Goal: Task Accomplishment & Management: Manage account settings

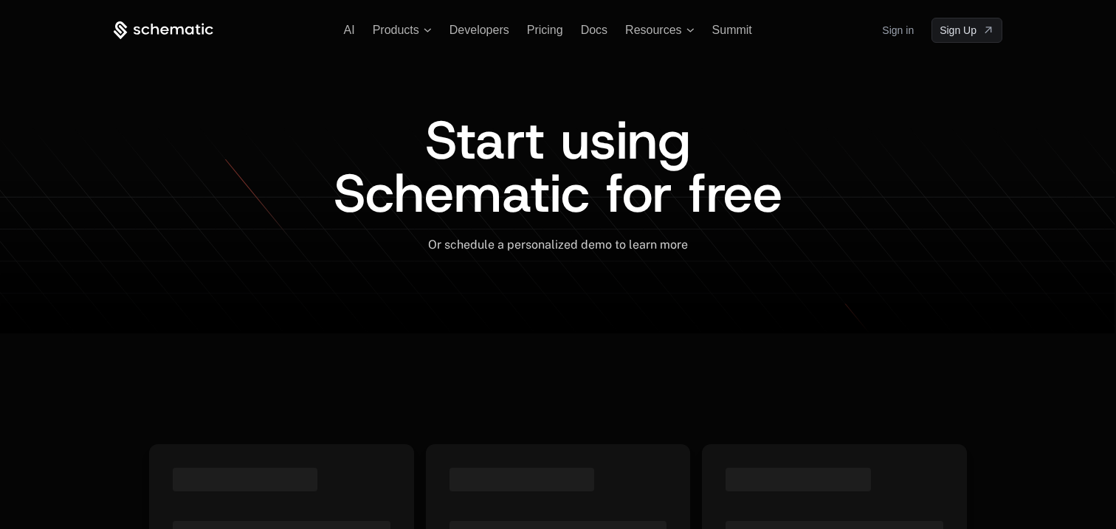
click at [898, 37] on link "Sign in" at bounding box center [898, 30] width 32 height 24
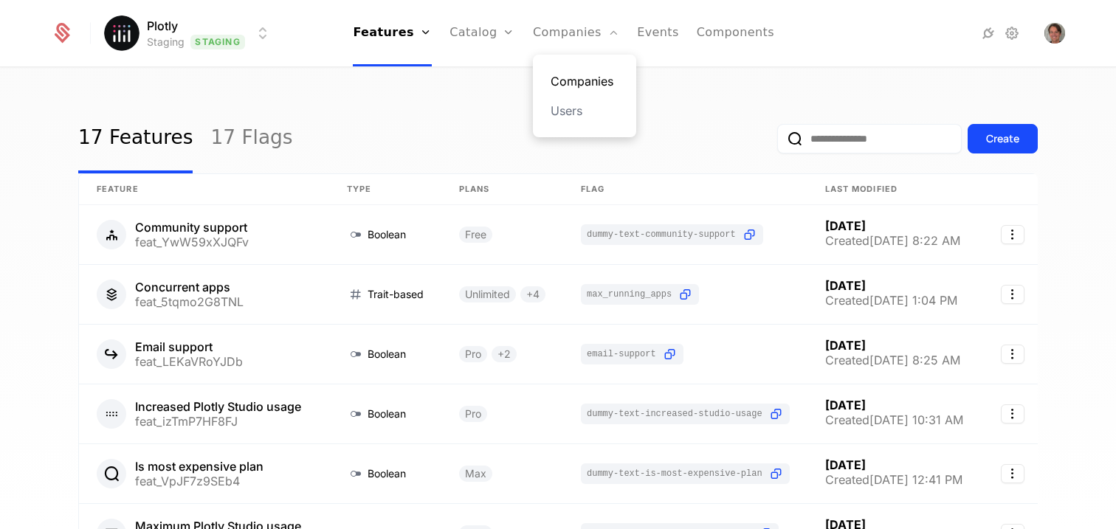
click at [572, 85] on link "Companies" at bounding box center [585, 81] width 68 height 18
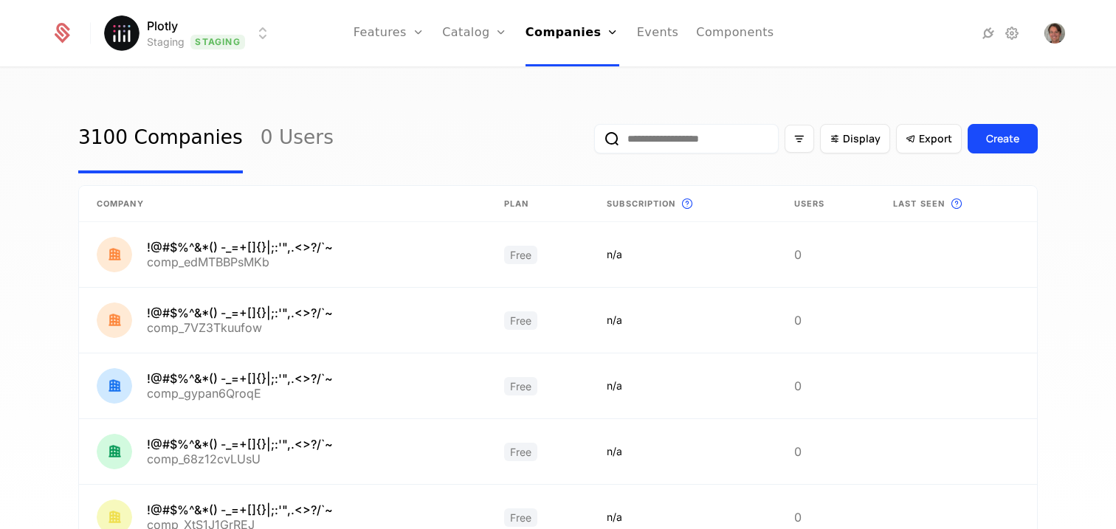
click at [681, 150] on input "email" at bounding box center [686, 139] width 185 height 30
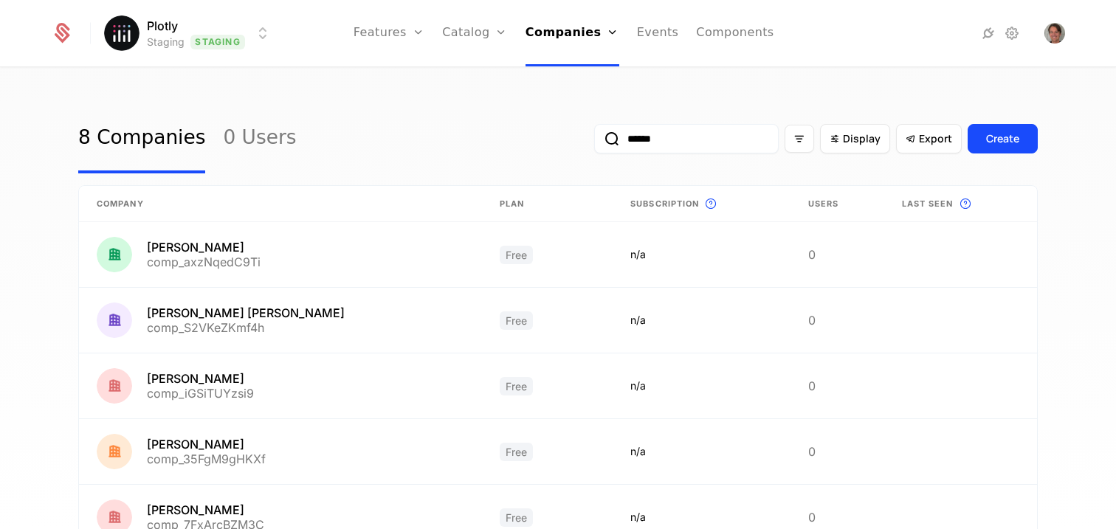
click at [255, 38] on html "Plotly Staging Staging Features Features Flags Catalog Plans Add Ons Credits Co…" at bounding box center [558, 264] width 1116 height 529
click at [464, 112] on html "Plotly Staging Staging Features Features Flags Catalog Plans Add Ons Credits Co…" at bounding box center [558, 264] width 1116 height 529
click at [704, 146] on input "******" at bounding box center [686, 139] width 185 height 30
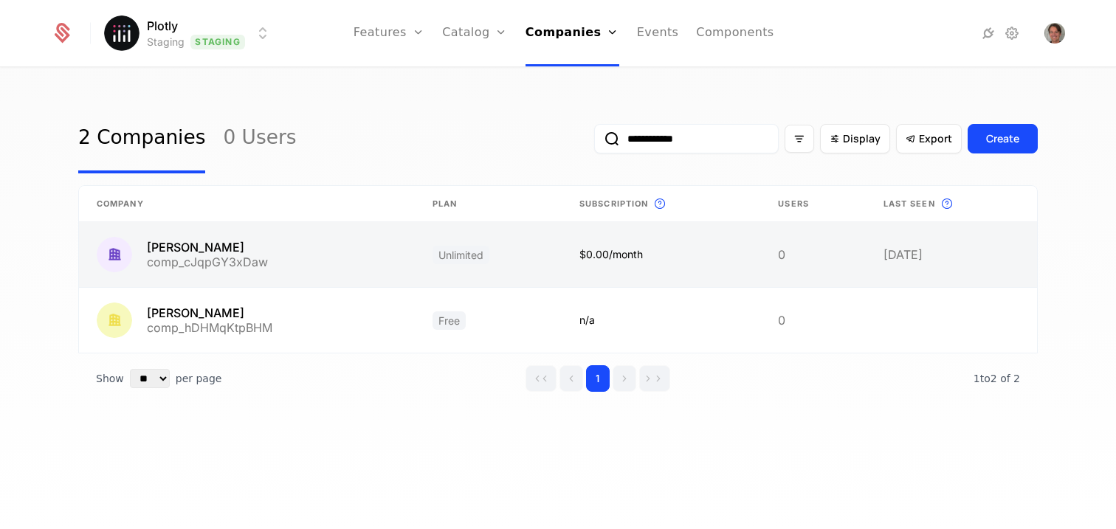
type input "**********"
click at [205, 241] on link at bounding box center [247, 254] width 336 height 65
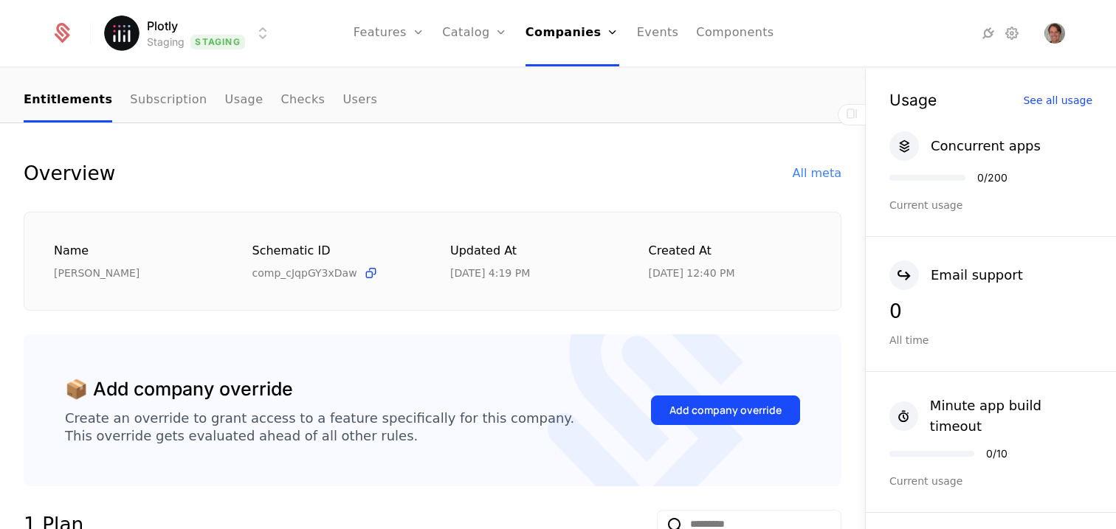
scroll to position [111, 0]
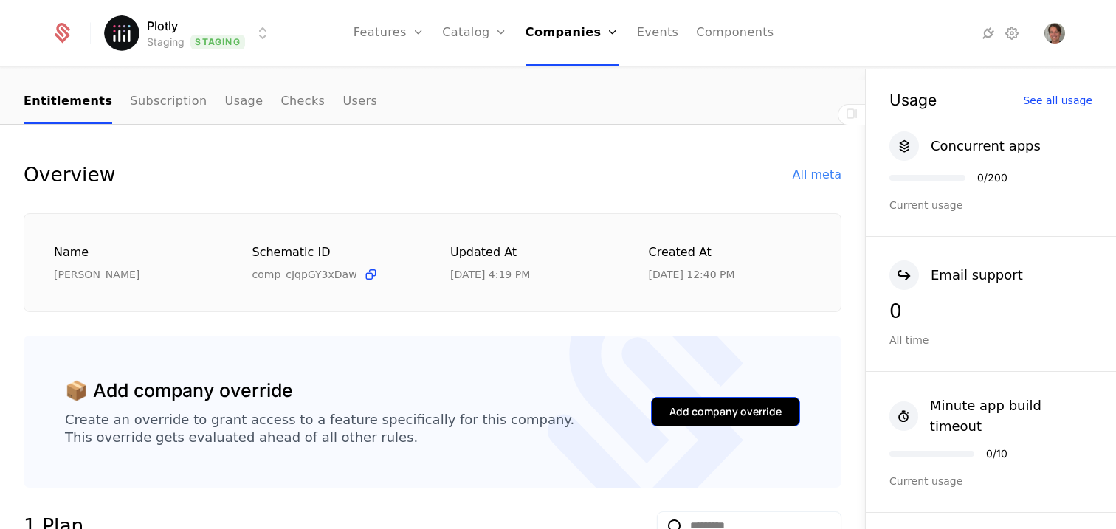
click at [770, 400] on button "Add company override" at bounding box center [725, 412] width 149 height 30
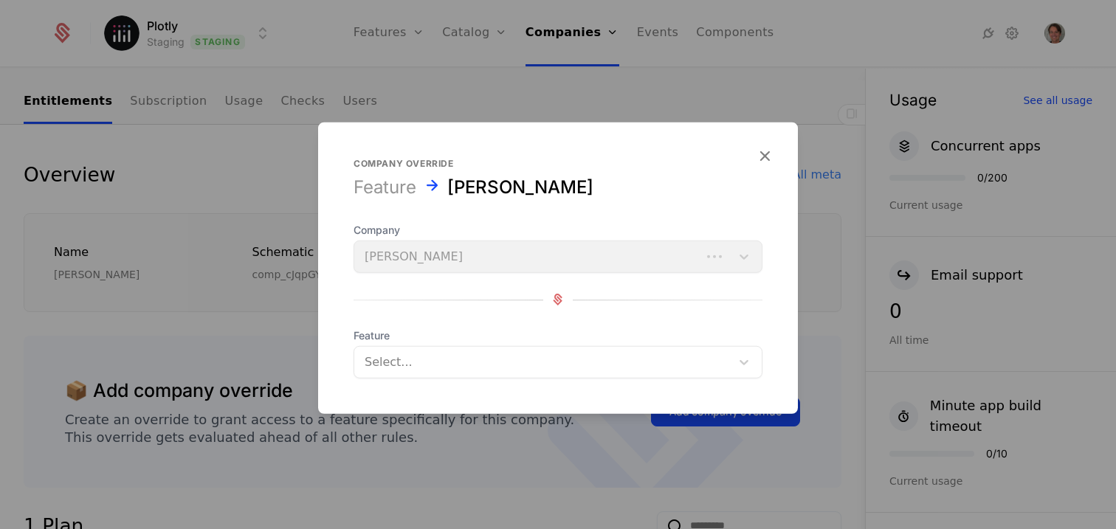
click at [532, 371] on div at bounding box center [543, 361] width 356 height 21
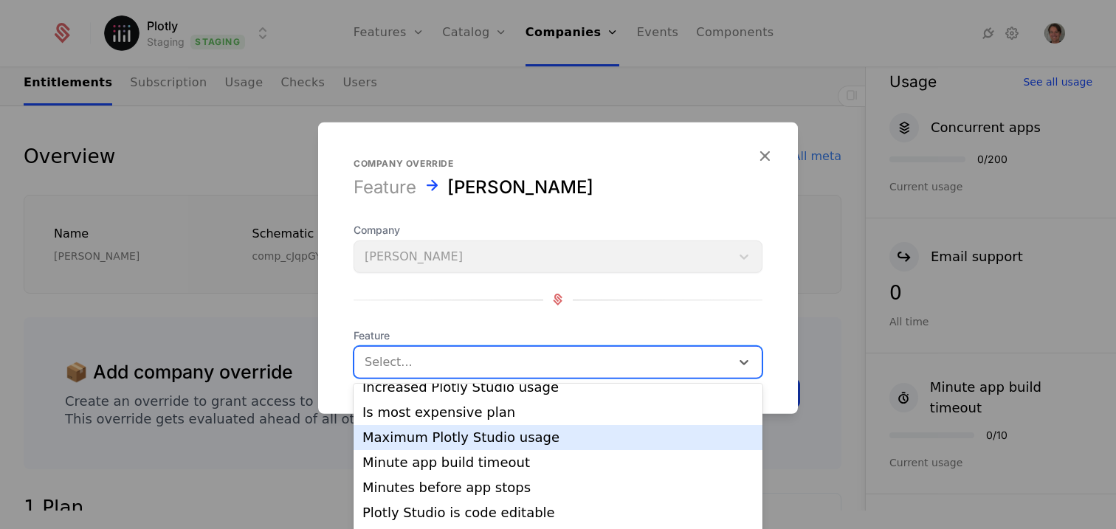
scroll to position [80, 0]
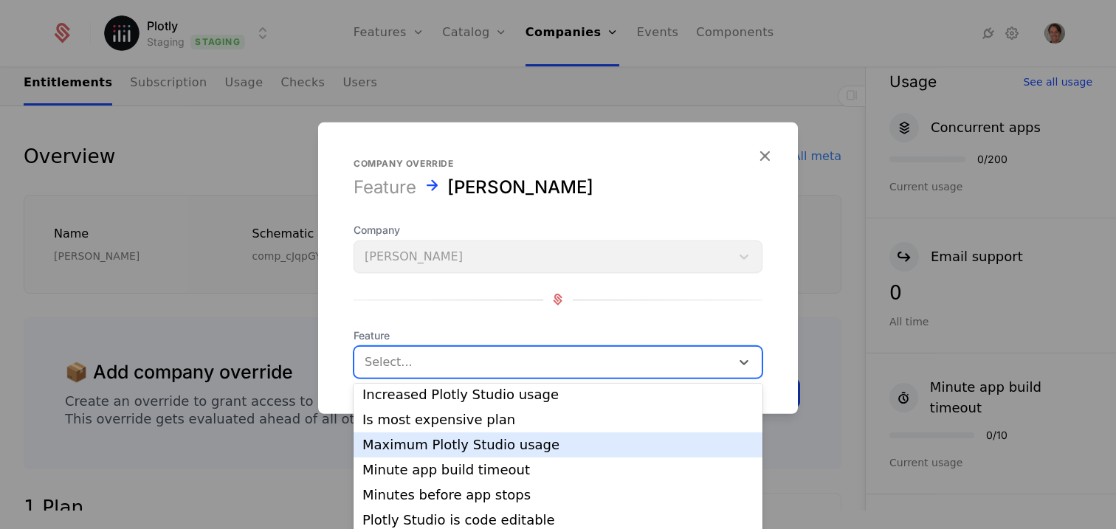
click at [573, 441] on div "Maximum Plotly Studio usage" at bounding box center [557, 445] width 391 height 13
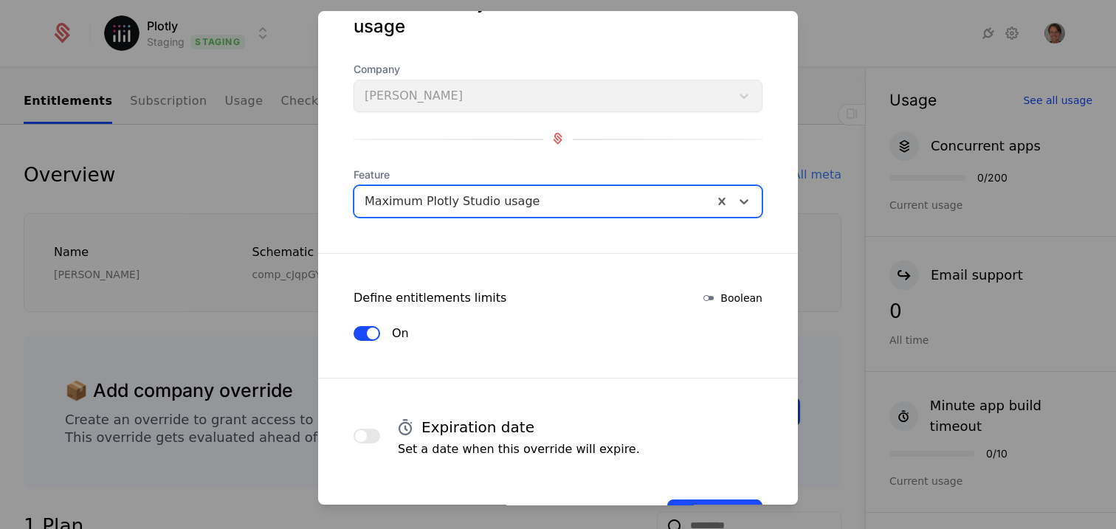
scroll to position [106, 0]
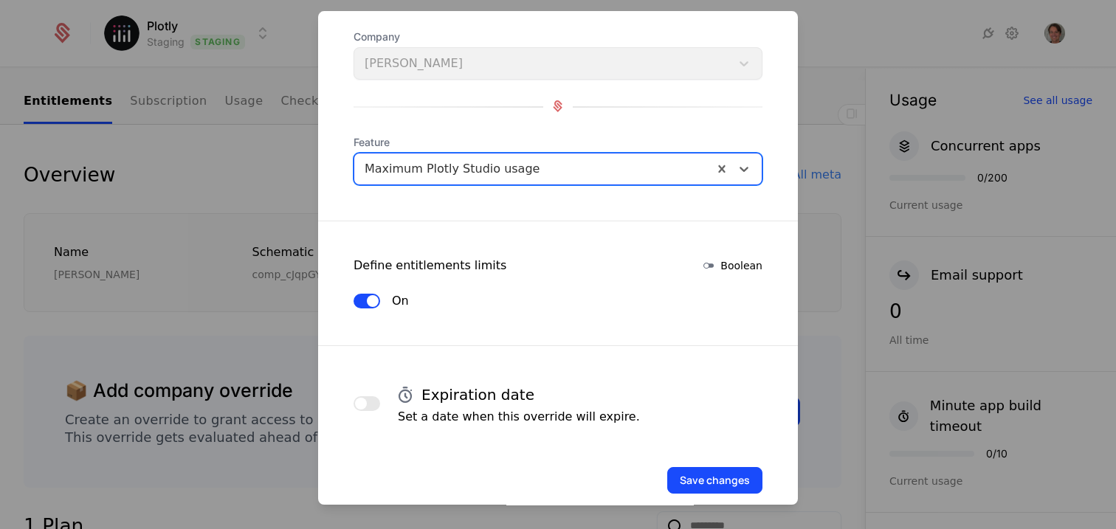
click at [500, 159] on div at bounding box center [534, 169] width 338 height 21
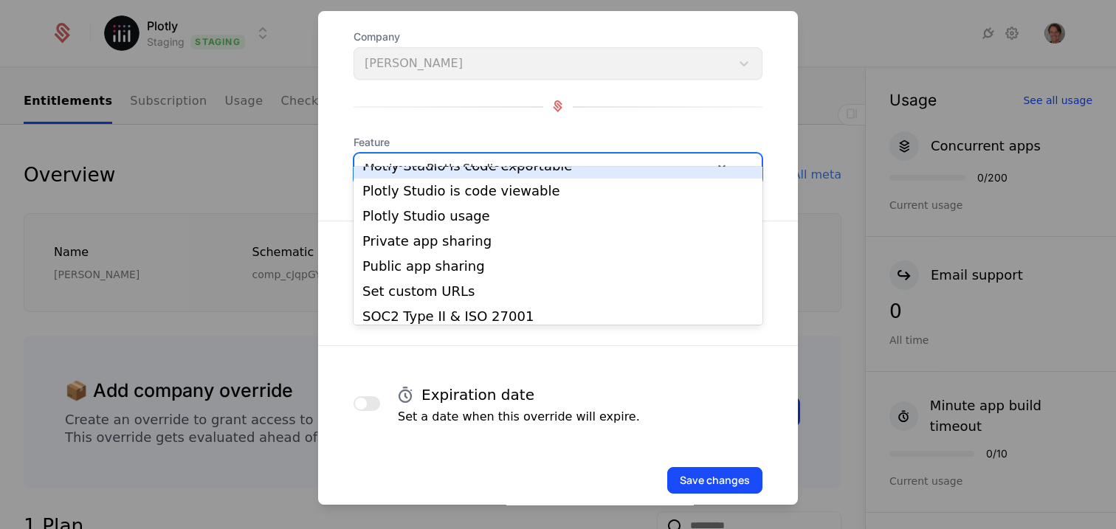
scroll to position [248, 0]
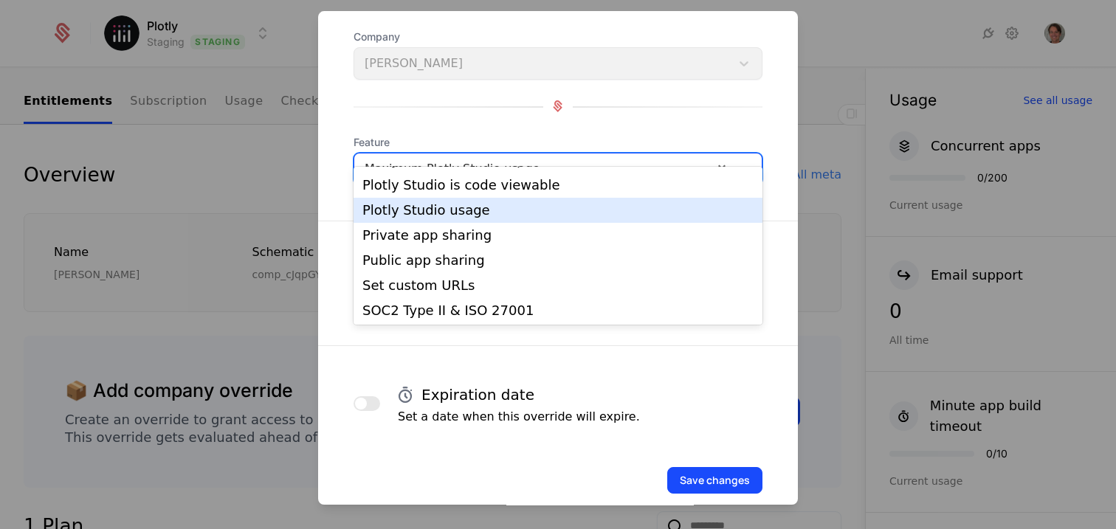
click at [483, 210] on div "Plotly Studio usage" at bounding box center [557, 210] width 391 height 13
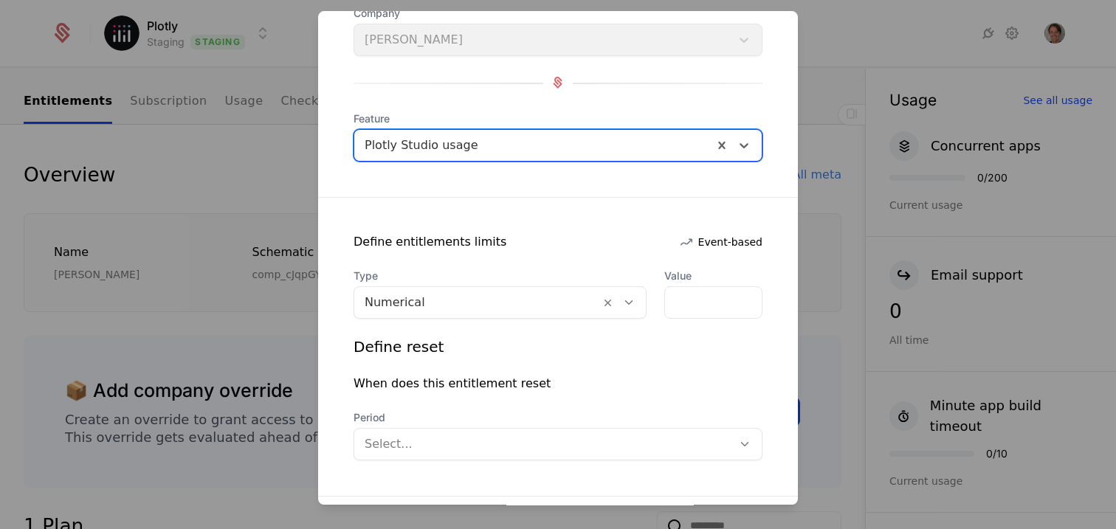
click at [489, 303] on div at bounding box center [477, 302] width 225 height 21
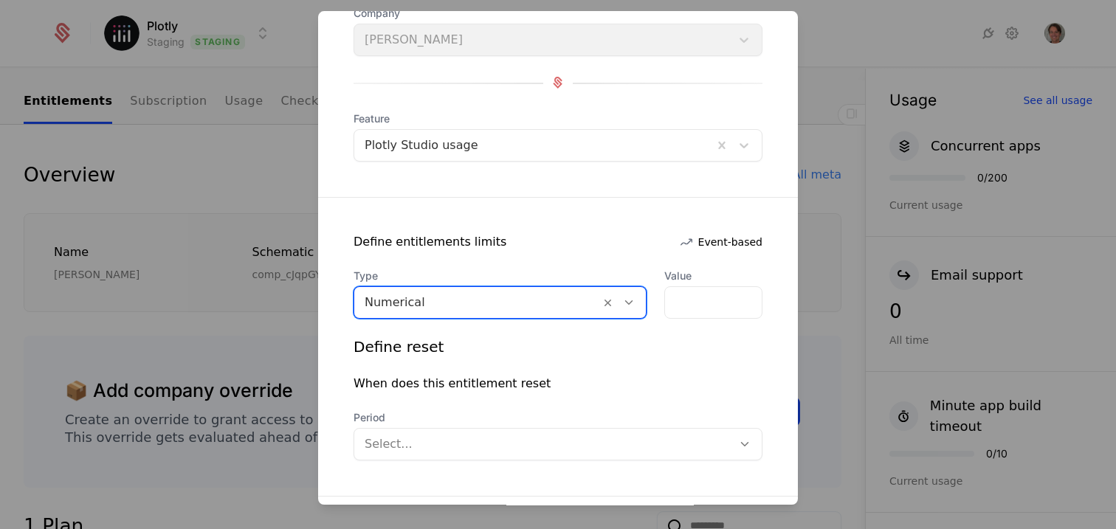
click at [498, 301] on div at bounding box center [477, 302] width 225 height 21
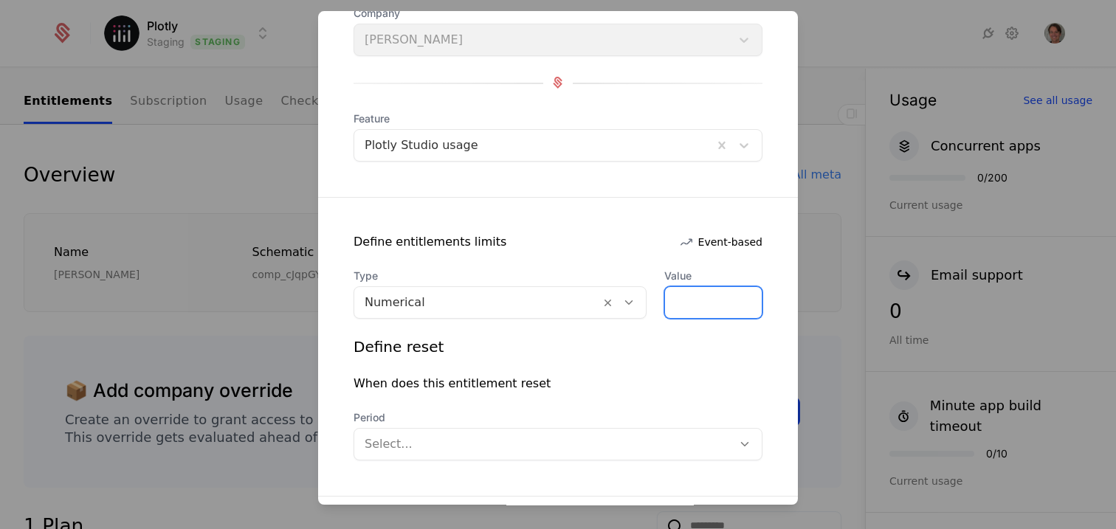
drag, startPoint x: 701, startPoint y: 311, endPoint x: 638, endPoint y: 311, distance: 63.5
click at [670, 311] on input "*" at bounding box center [713, 302] width 97 height 31
type input "*****"
click at [697, 259] on form "Company override Plotly Studio usage Robert Claus Company Robert Claus Feature …" at bounding box center [558, 293] width 480 height 774
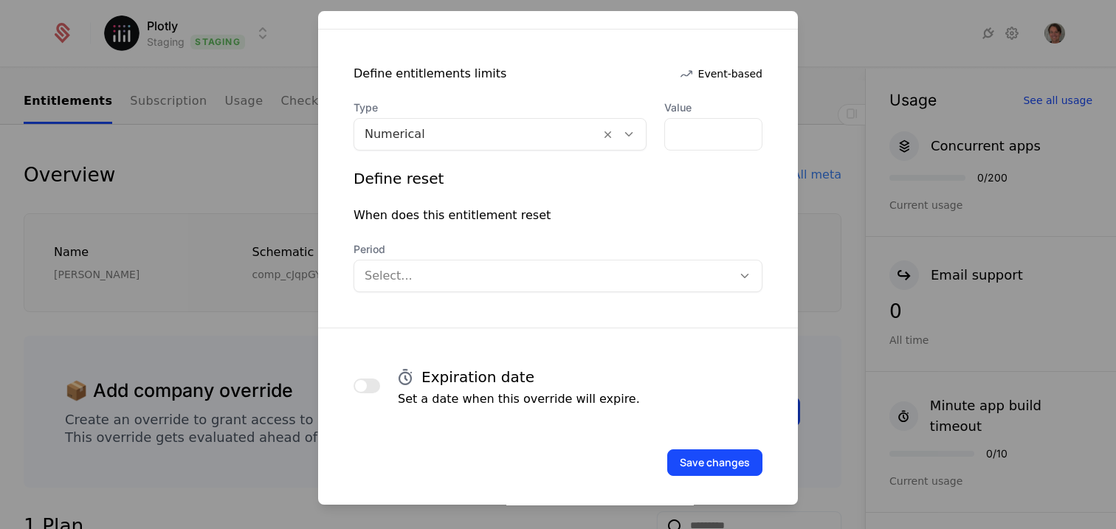
scroll to position [280, 0]
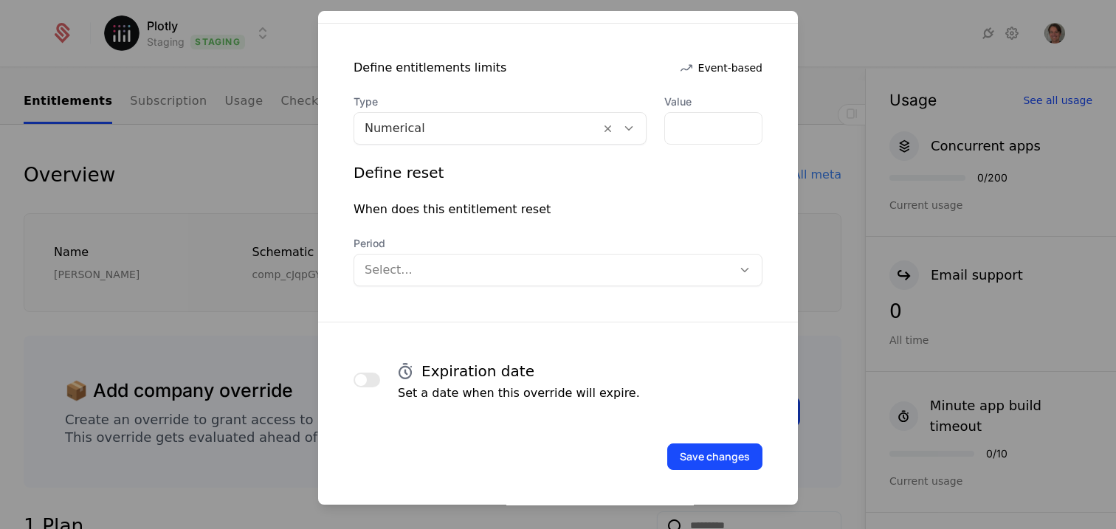
click at [674, 272] on div at bounding box center [543, 270] width 357 height 21
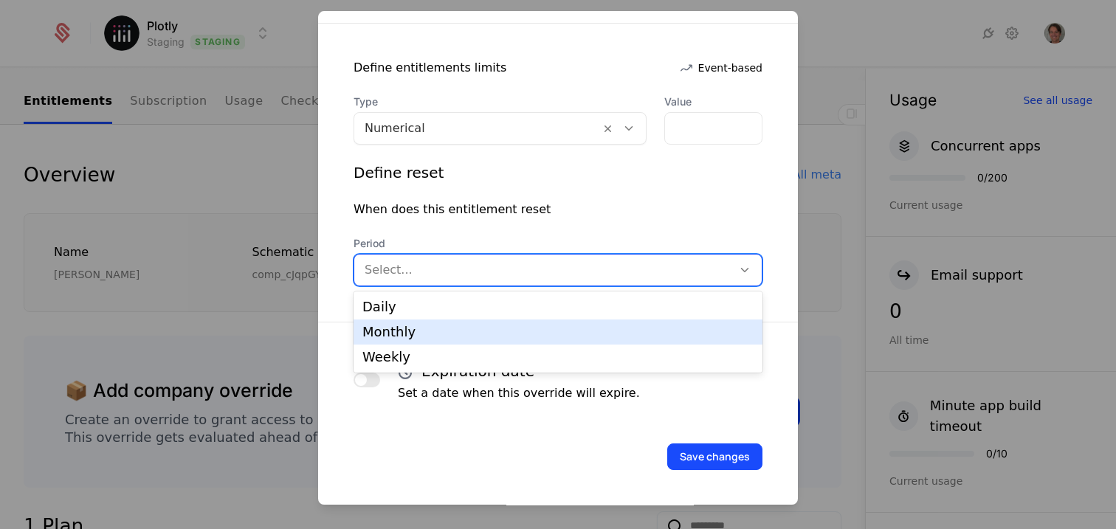
click at [631, 329] on div "Monthly" at bounding box center [557, 332] width 391 height 13
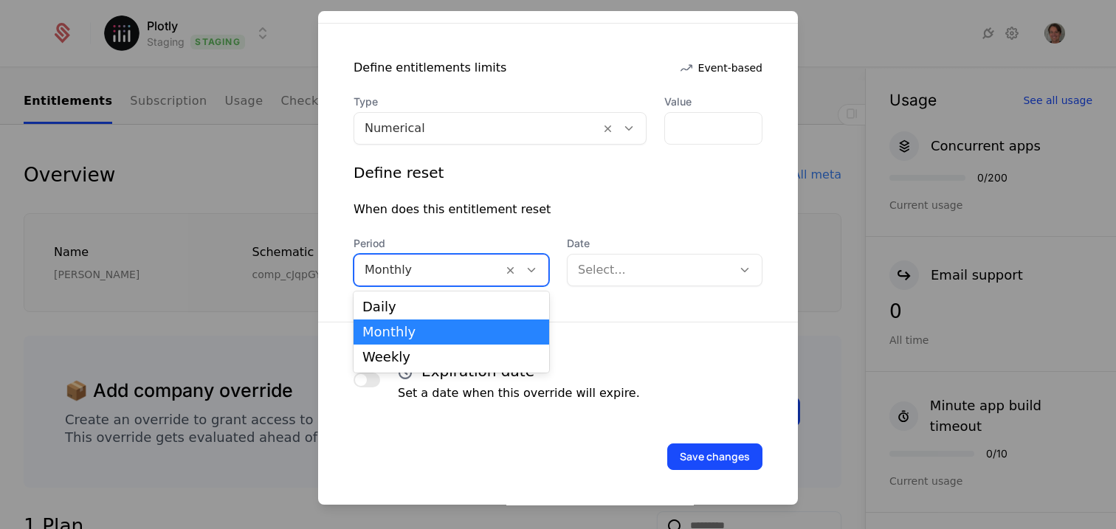
click at [482, 255] on div "Monthly" at bounding box center [452, 270] width 196 height 32
click at [448, 309] on div "Daily" at bounding box center [451, 306] width 178 height 13
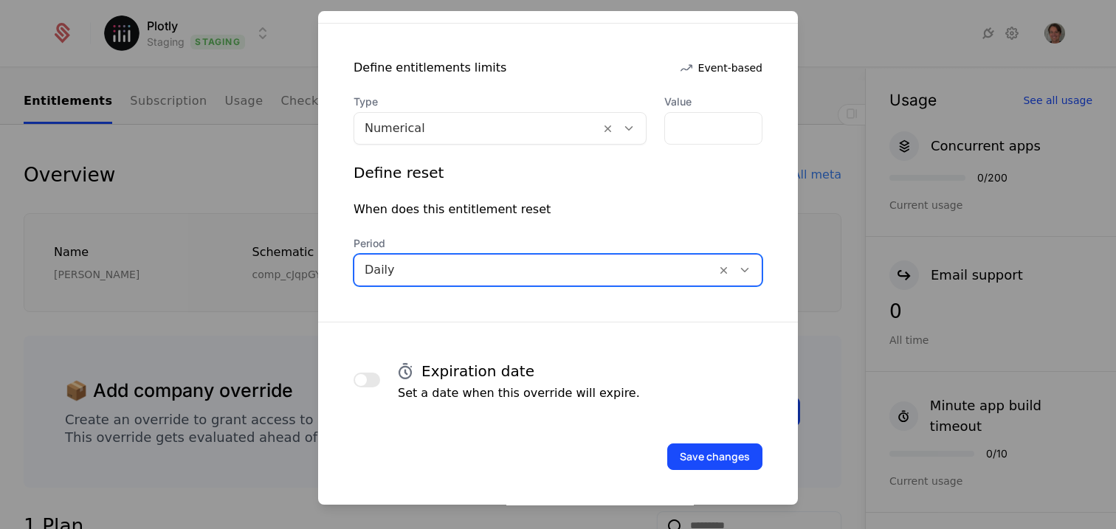
click at [588, 221] on div "Define reset When does this entitlement reset Period option Daily, selected. Da…" at bounding box center [558, 224] width 409 height 124
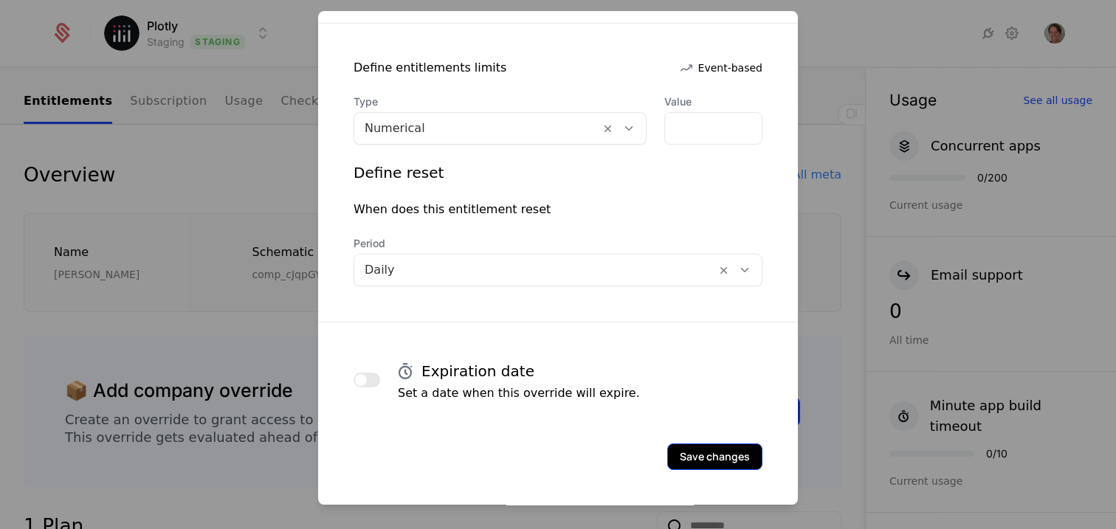
click at [702, 461] on button "Save changes" at bounding box center [714, 457] width 95 height 27
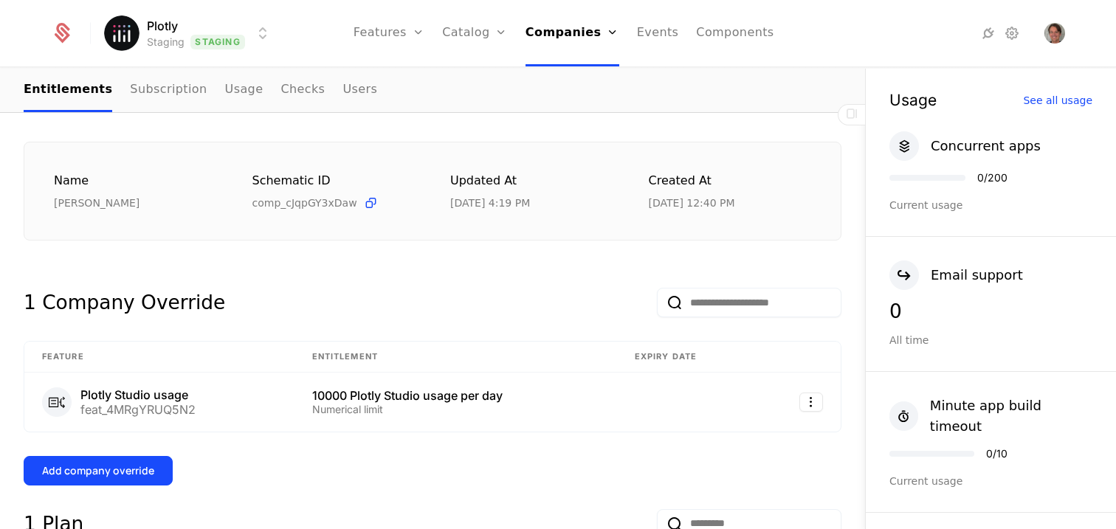
scroll to position [158, 0]
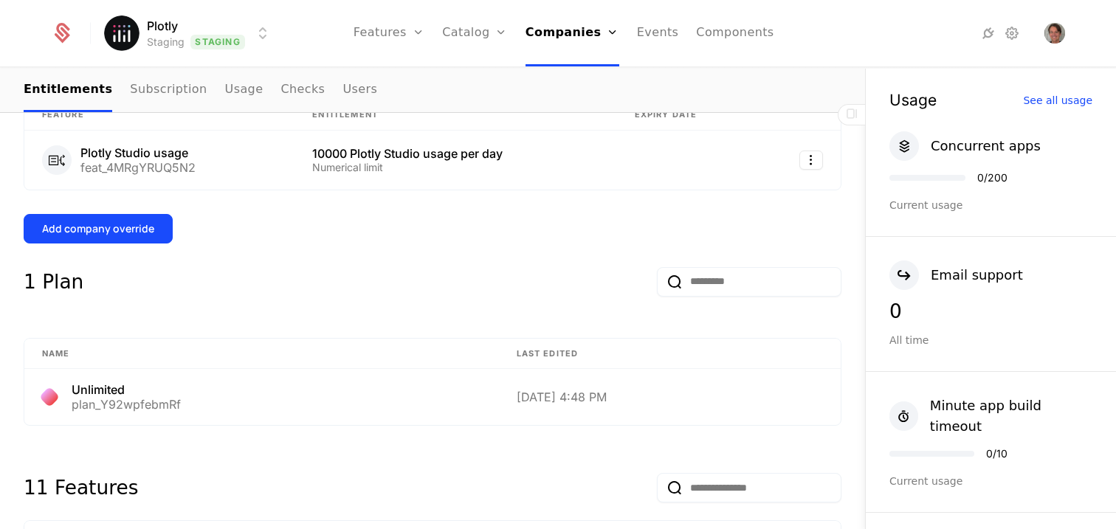
scroll to position [306, 0]
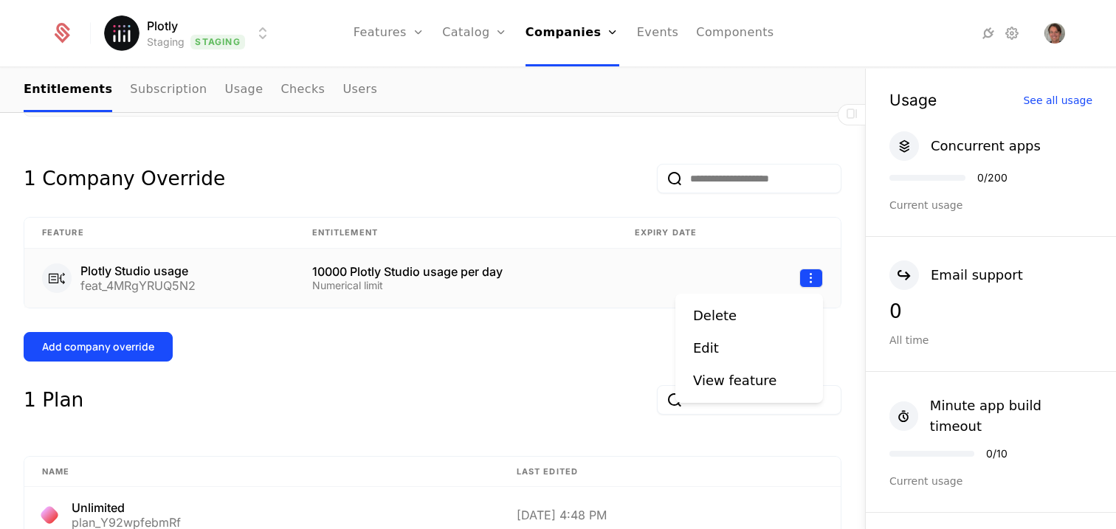
click at [809, 273] on html "Plotly Staging Staging Features Features Flags Catalog Plans Add Ons Credits Co…" at bounding box center [558, 264] width 1116 height 529
click at [590, 343] on html "Plotly Staging Staging Features Features Flags Catalog Plans Add Ons Credits Co…" at bounding box center [558, 264] width 1116 height 529
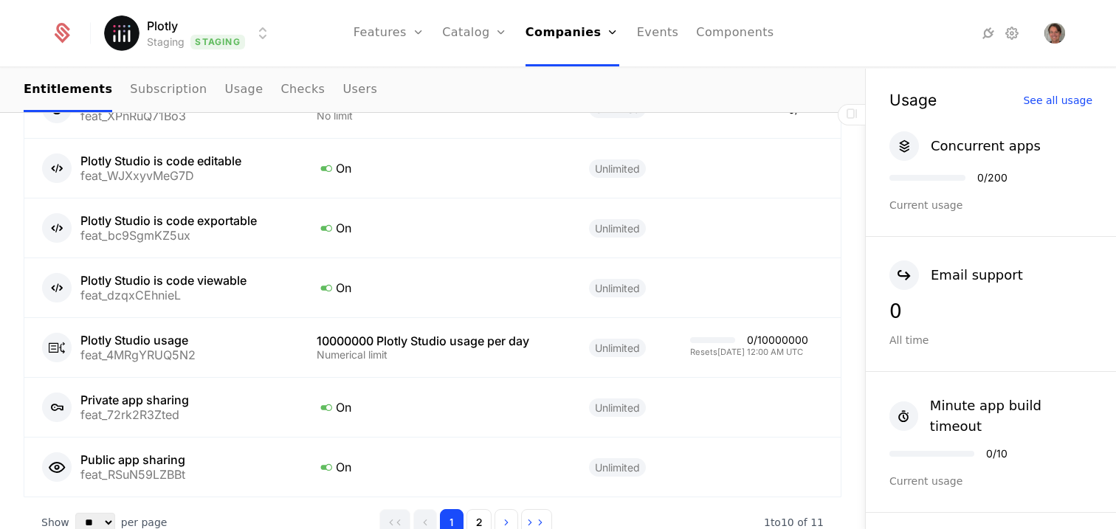
scroll to position [1139, 0]
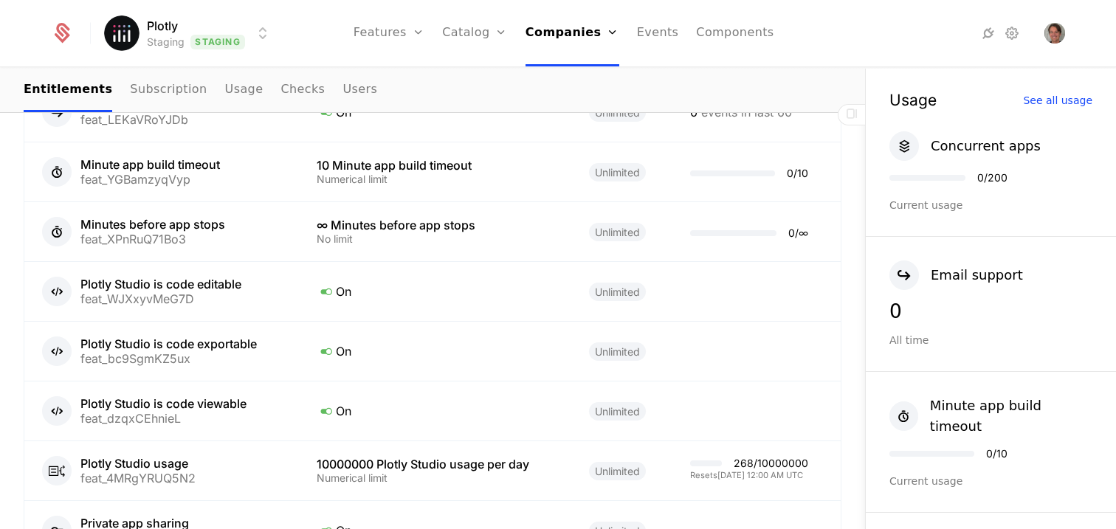
scroll to position [962, 0]
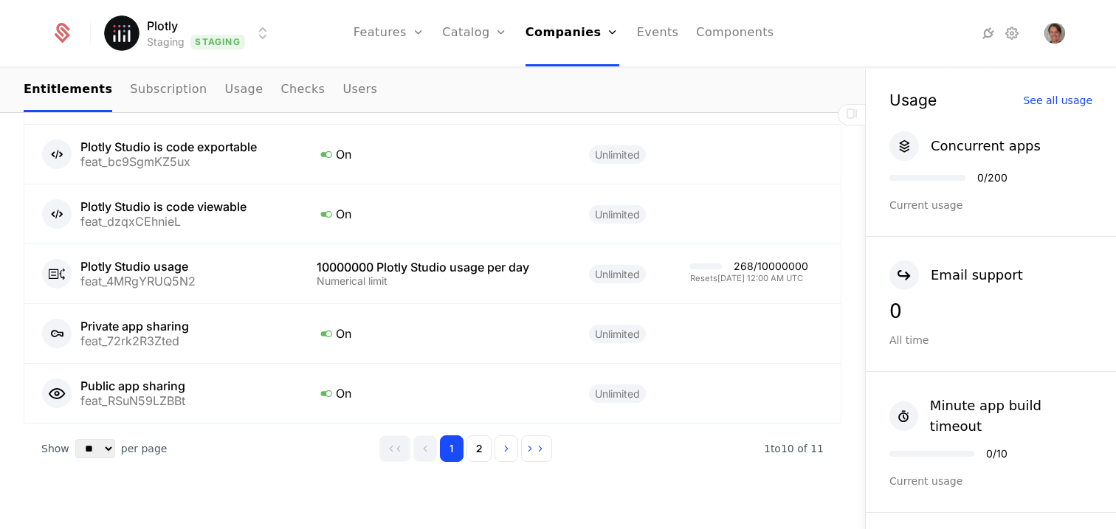
scroll to position [1178, 0]
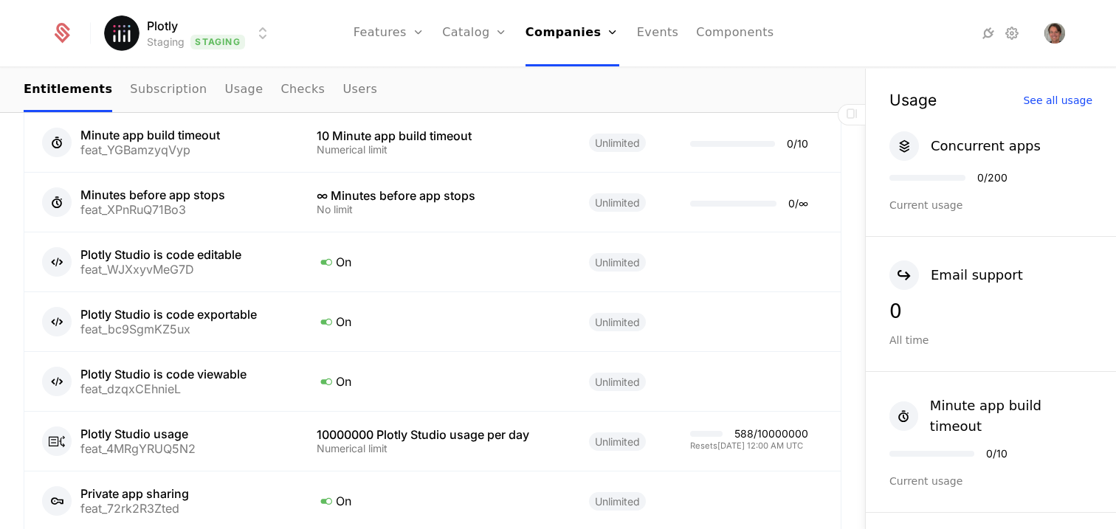
scroll to position [1178, 0]
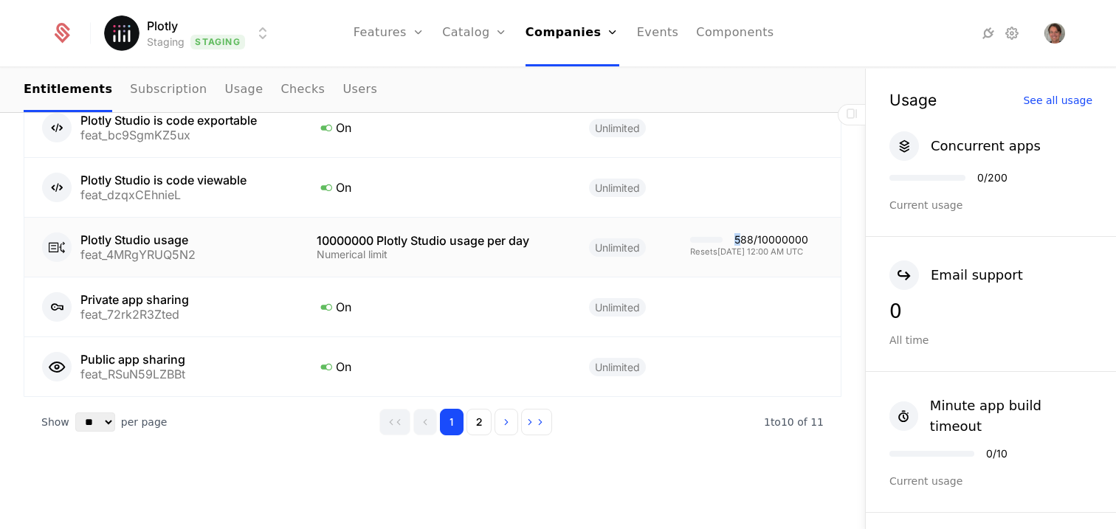
drag, startPoint x: 745, startPoint y: 241, endPoint x: 733, endPoint y: 240, distance: 11.8
click at [733, 240] on div "588 / 10000000" at bounding box center [749, 240] width 118 height 10
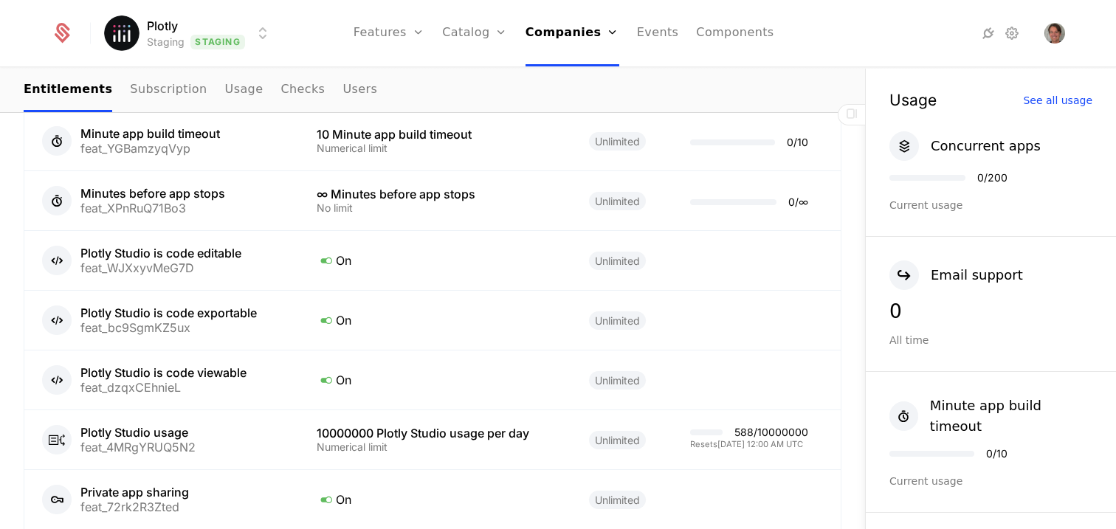
scroll to position [992, 0]
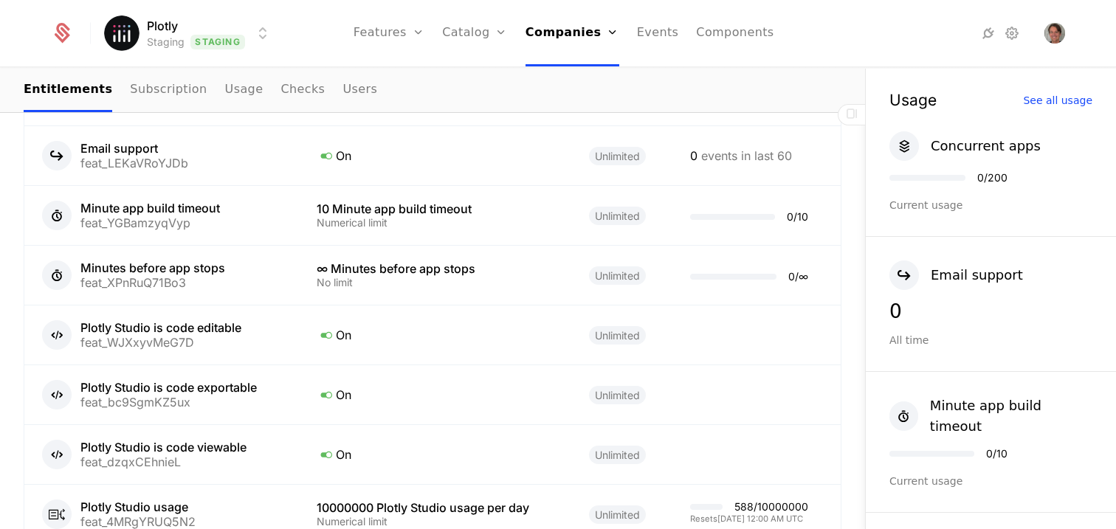
scroll to position [1121, 0]
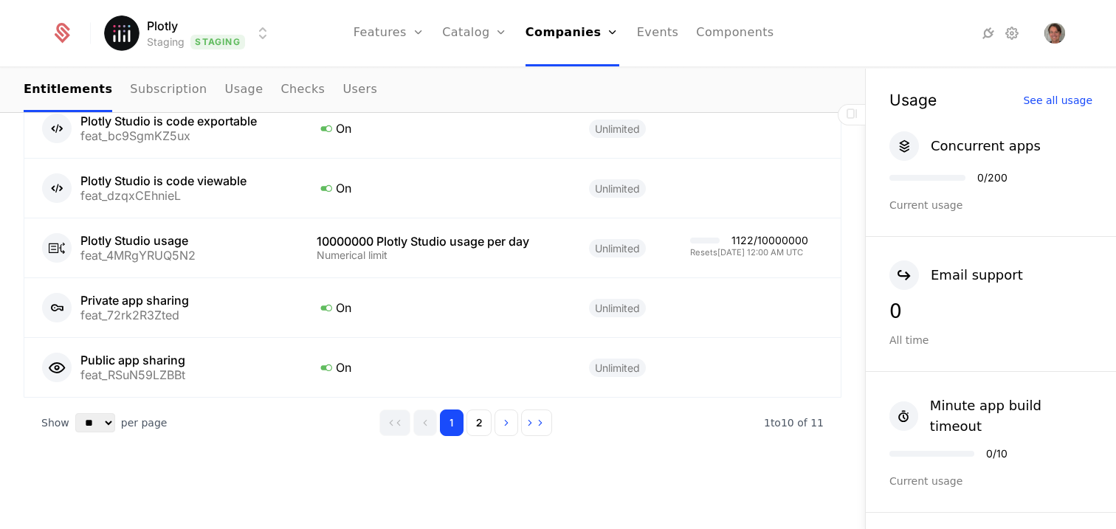
scroll to position [1178, 0]
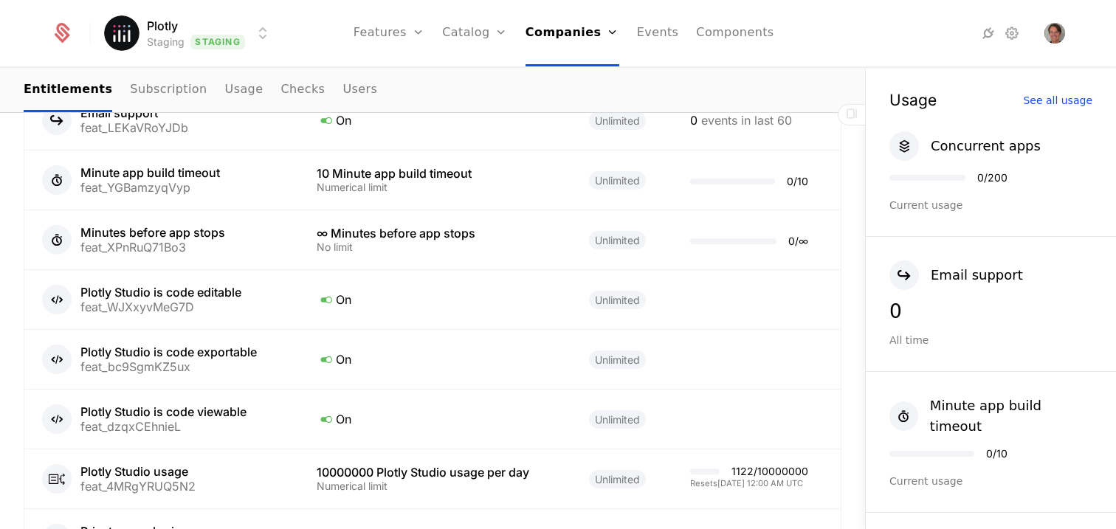
scroll to position [1178, 0]
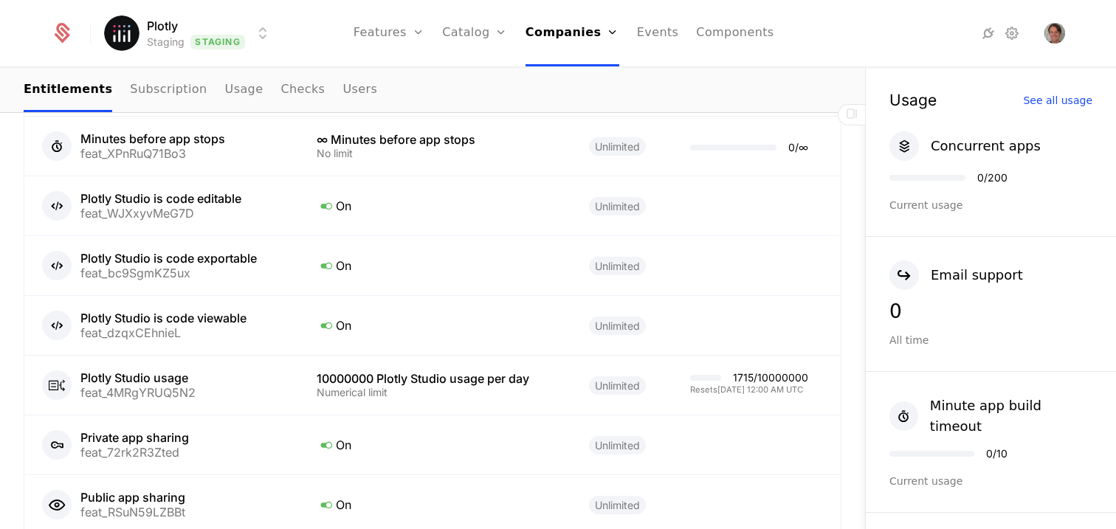
scroll to position [1047, 0]
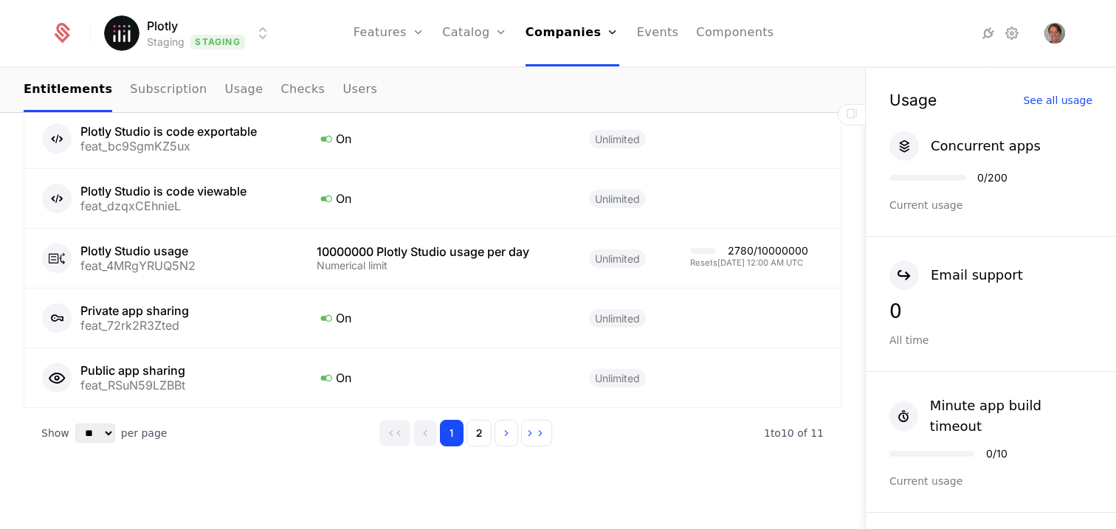
scroll to position [1178, 0]
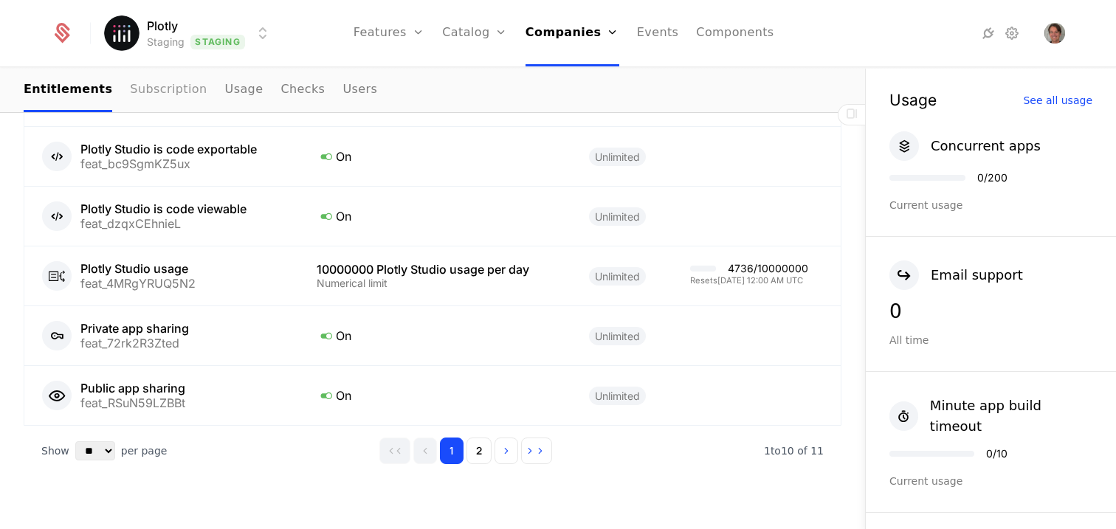
scroll to position [1178, 0]
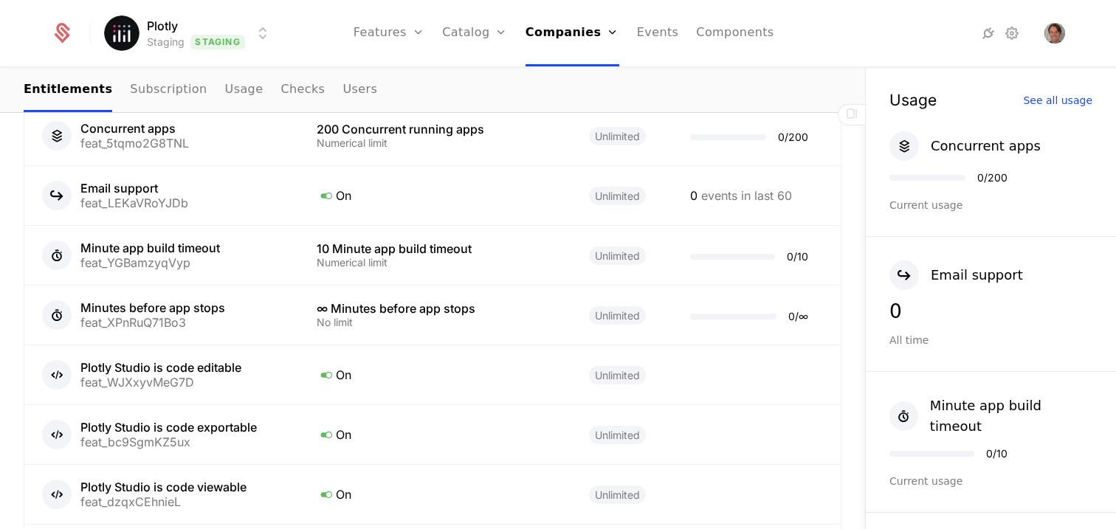
scroll to position [1109, 0]
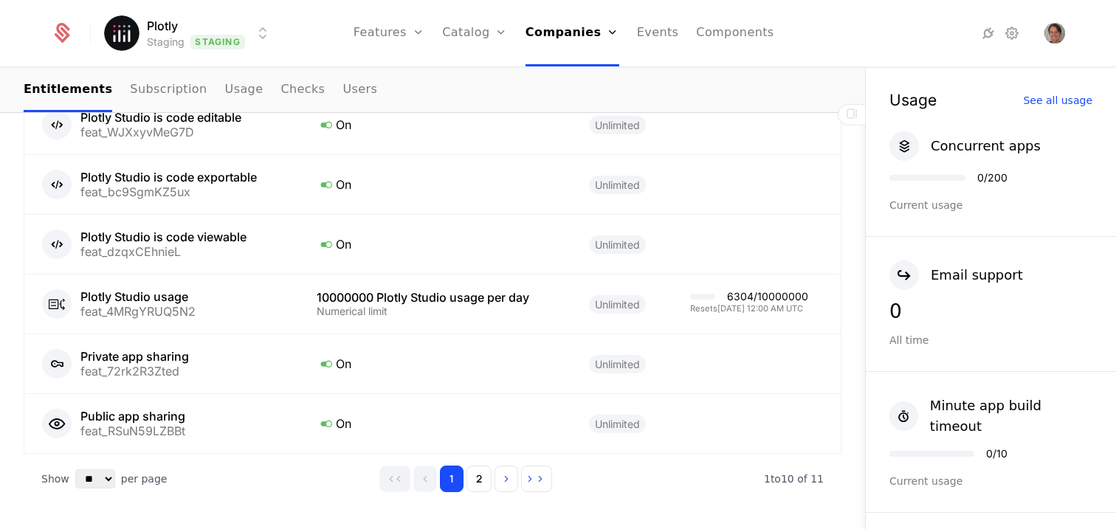
scroll to position [1178, 0]
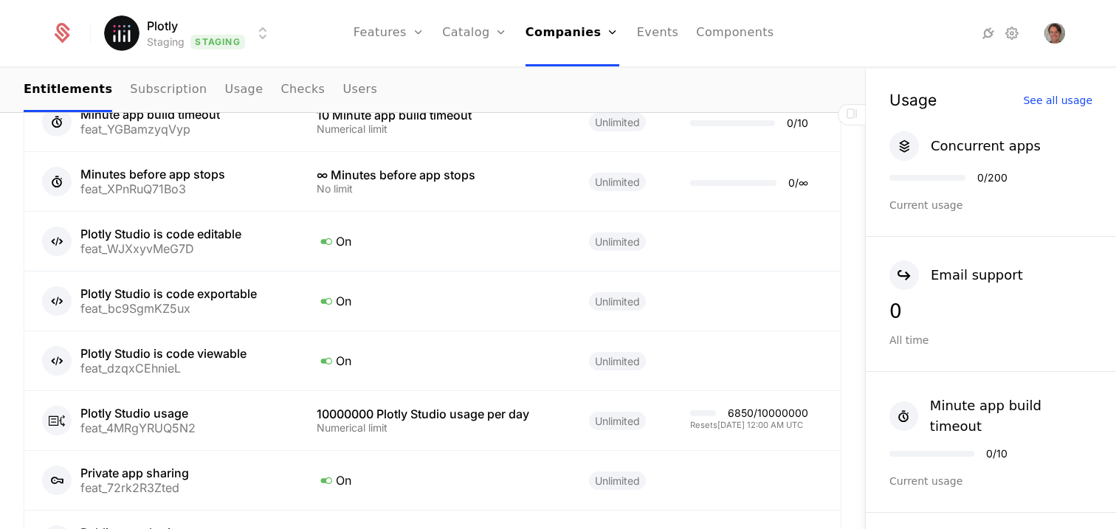
scroll to position [1178, 0]
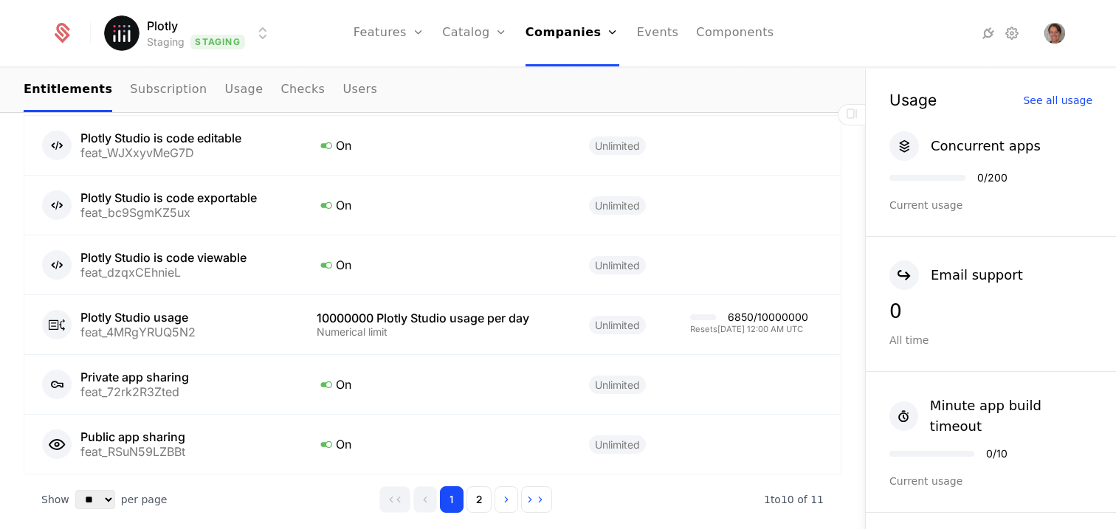
scroll to position [1104, 0]
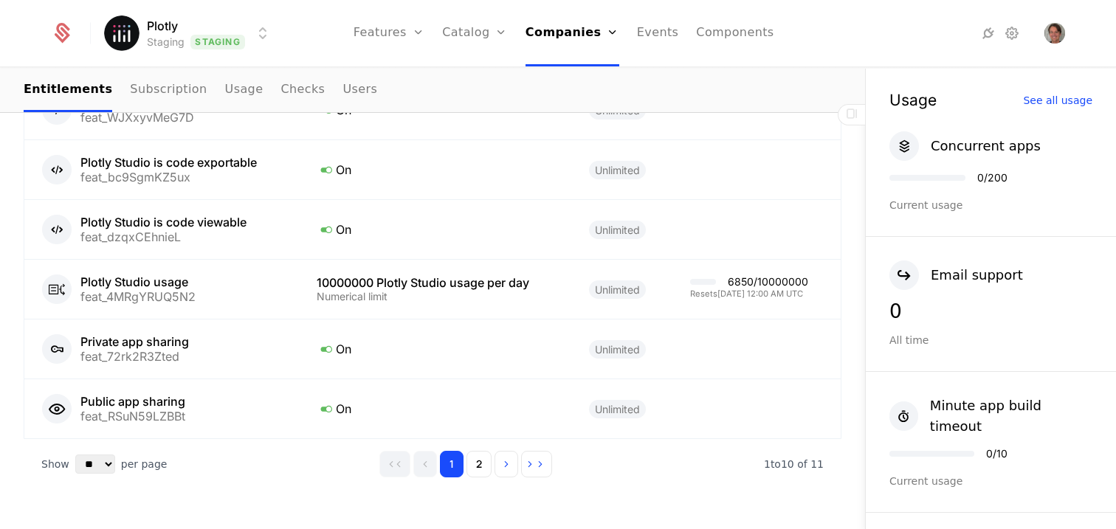
scroll to position [1178, 0]
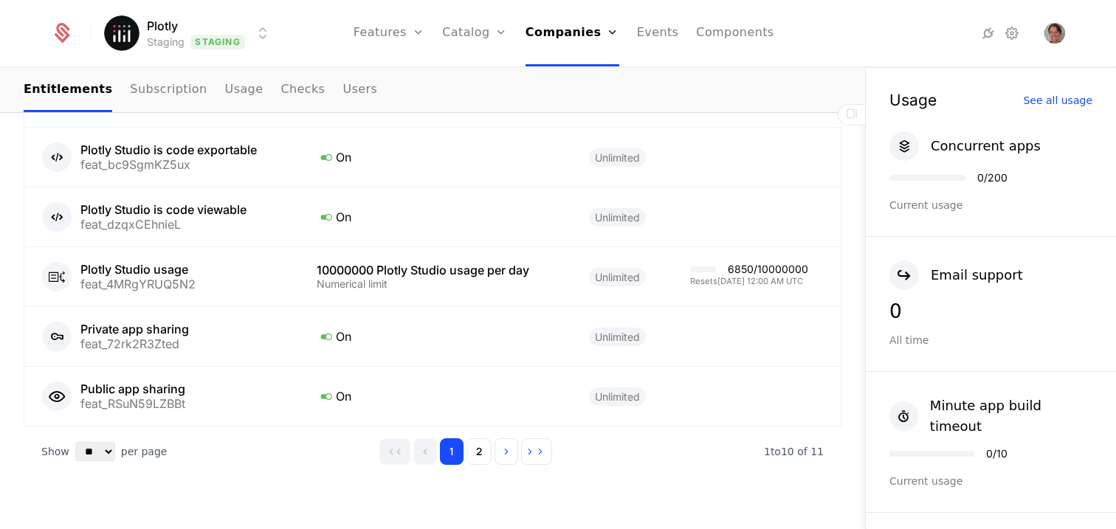
scroll to position [1178, 0]
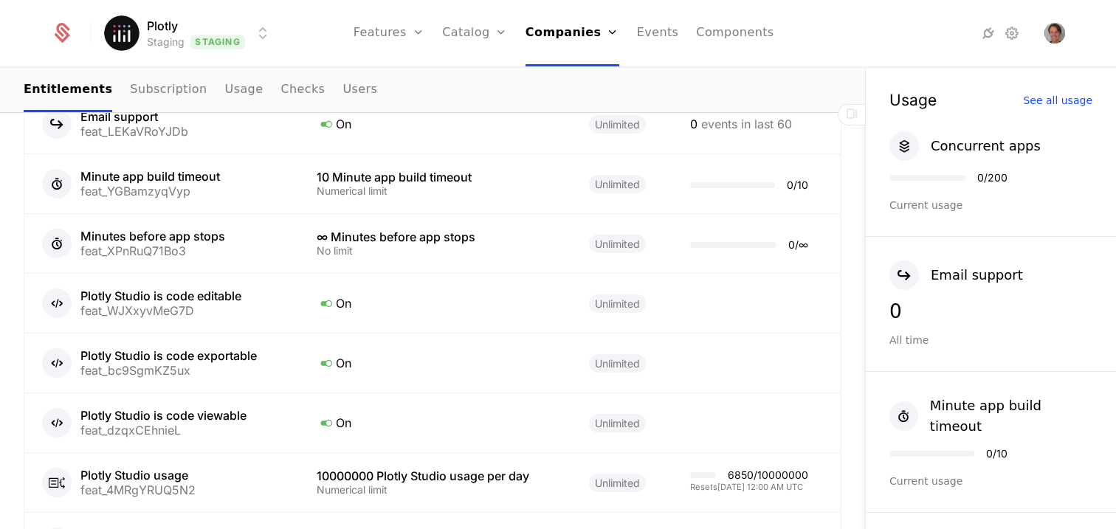
scroll to position [1011, 0]
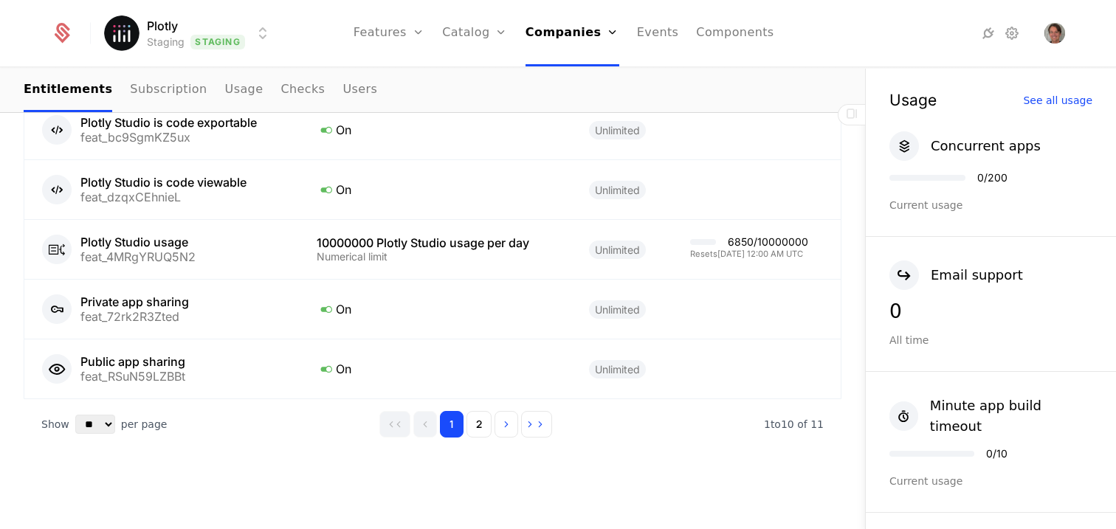
scroll to position [1178, 0]
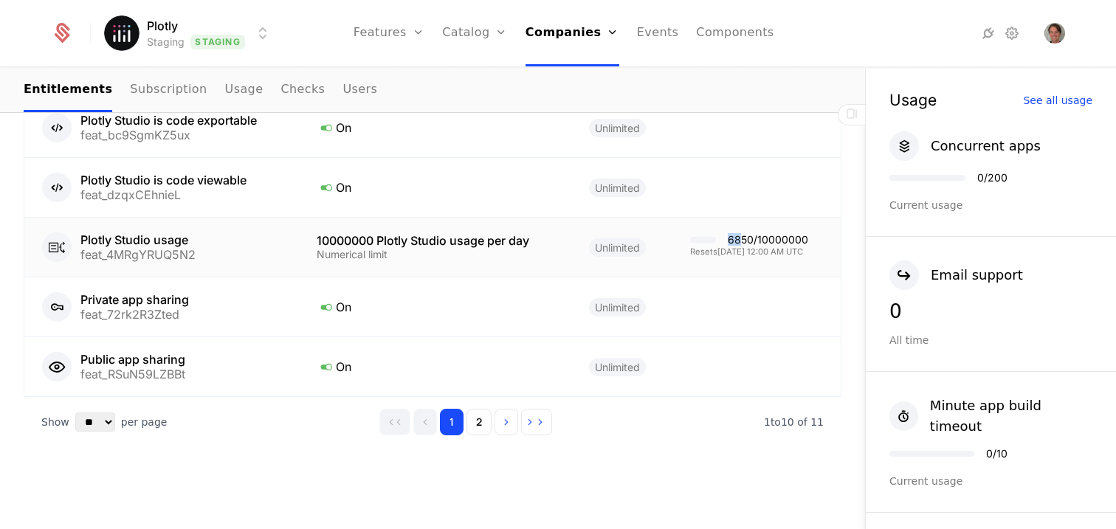
drag, startPoint x: 746, startPoint y: 239, endPoint x: 729, endPoint y: 239, distance: 16.2
click at [729, 239] on div "6850 / 10000000" at bounding box center [749, 240] width 118 height 10
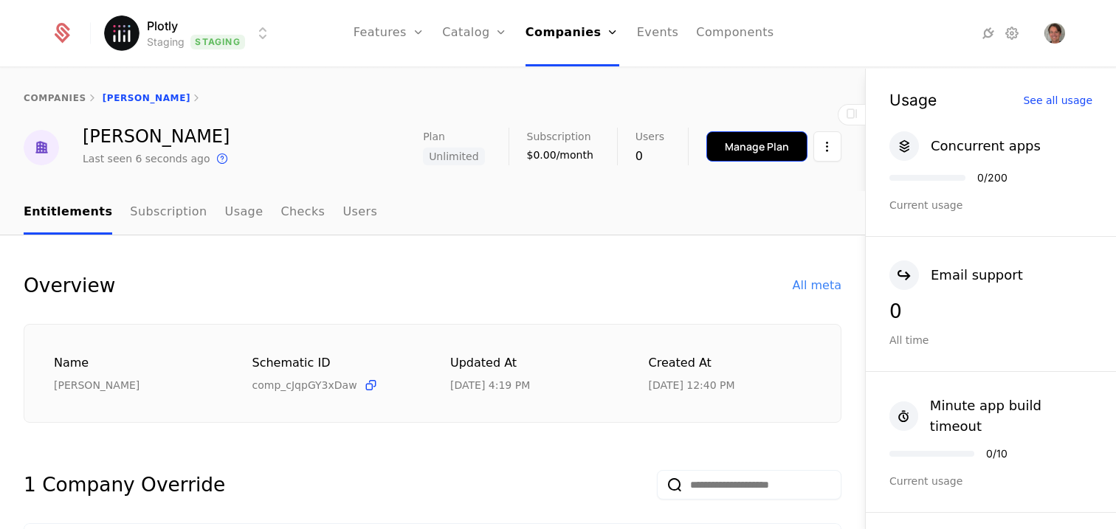
click at [782, 145] on div "Manage Plan" at bounding box center [757, 147] width 64 height 15
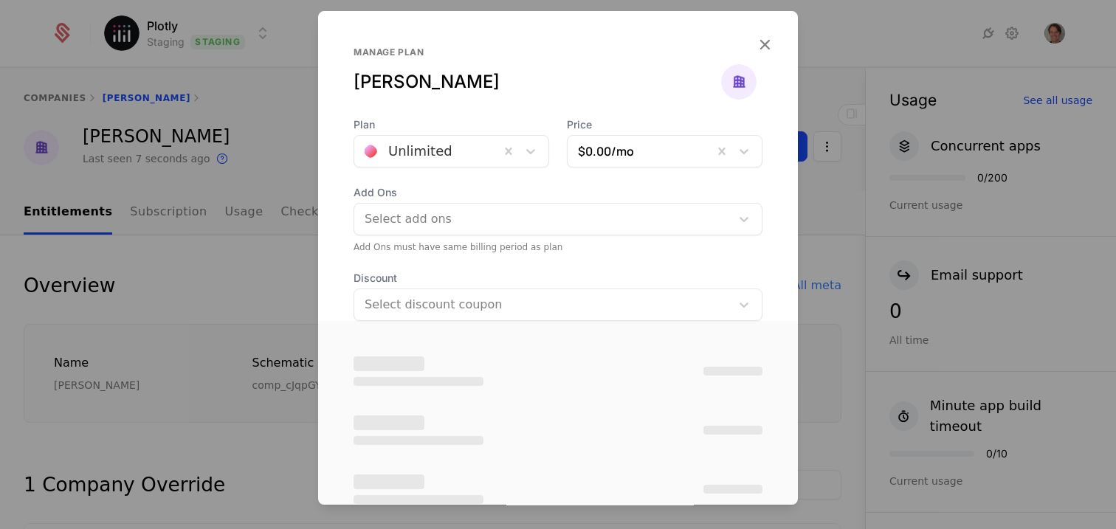
click at [458, 152] on div at bounding box center [427, 151] width 125 height 21
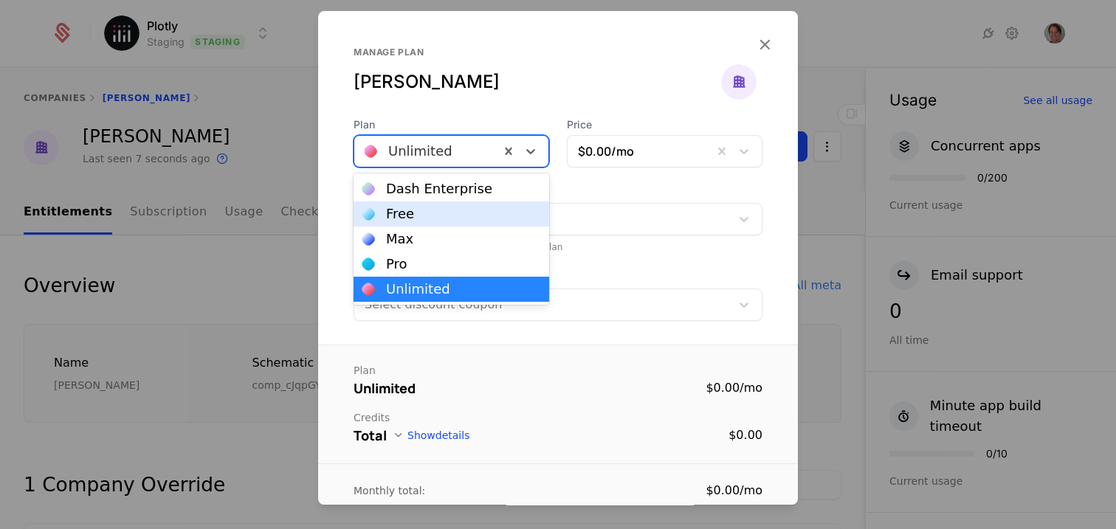
click at [430, 213] on div "Free" at bounding box center [451, 213] width 178 height 13
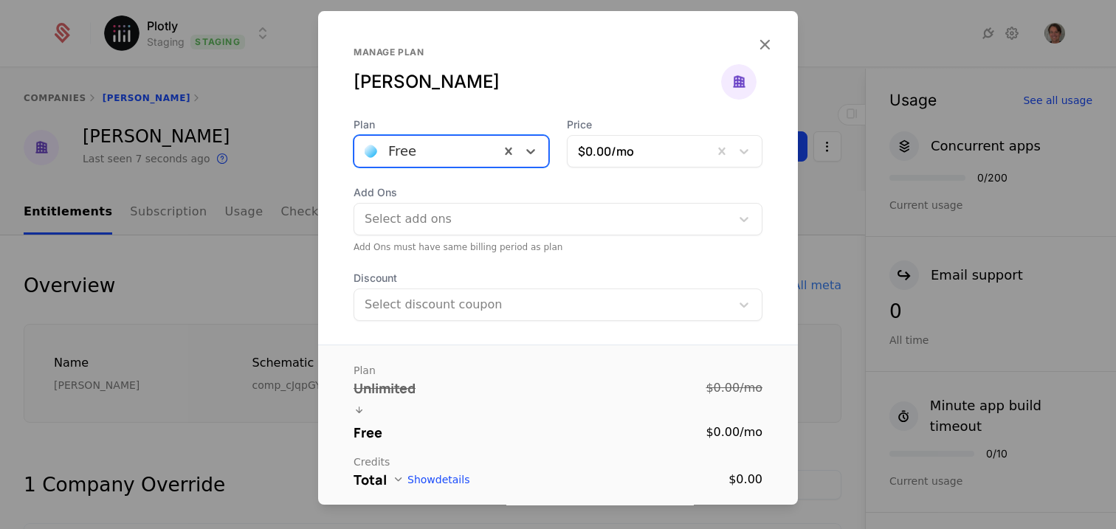
click at [630, 222] on div at bounding box center [544, 219] width 356 height 21
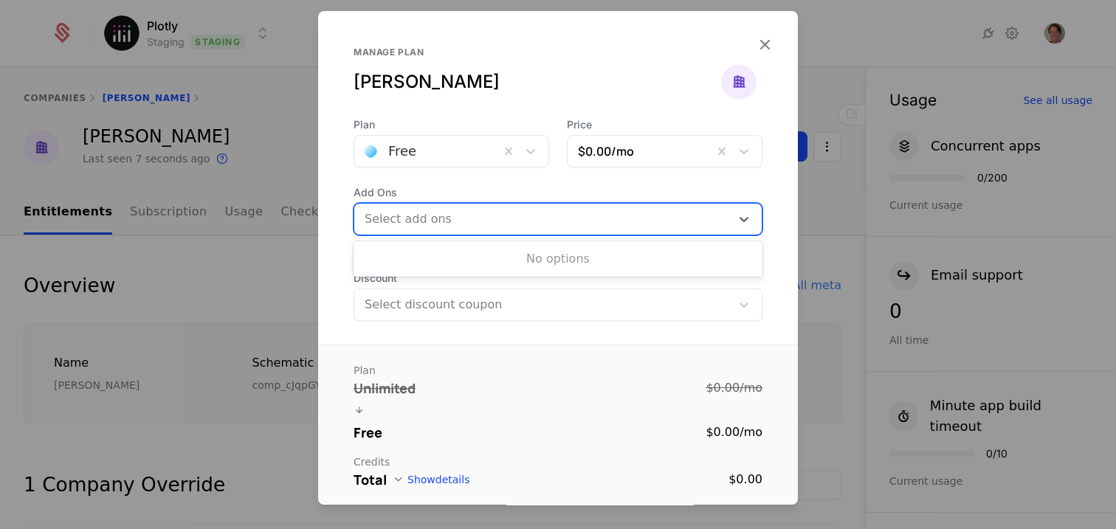
click at [631, 220] on div at bounding box center [544, 219] width 356 height 21
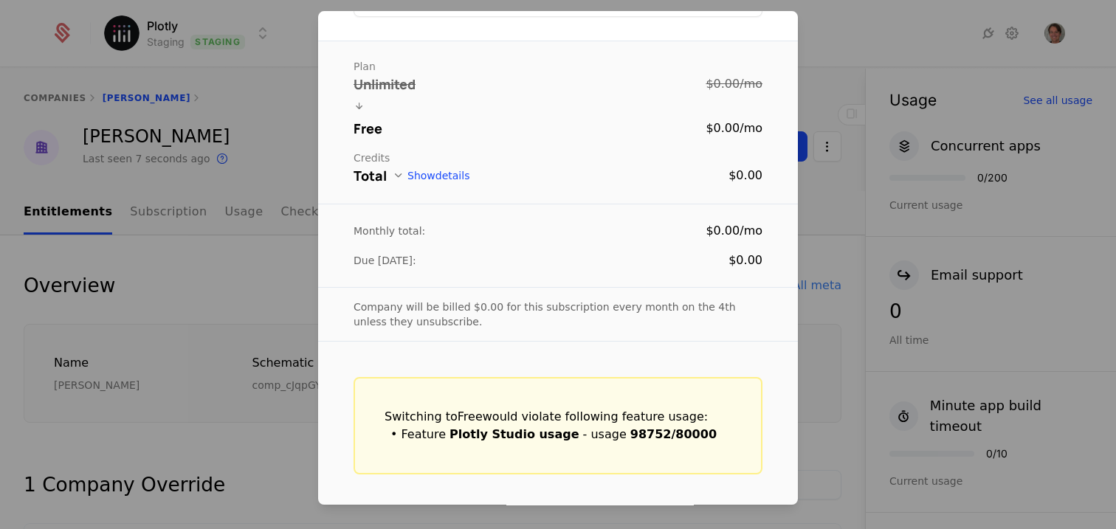
scroll to position [380, 0]
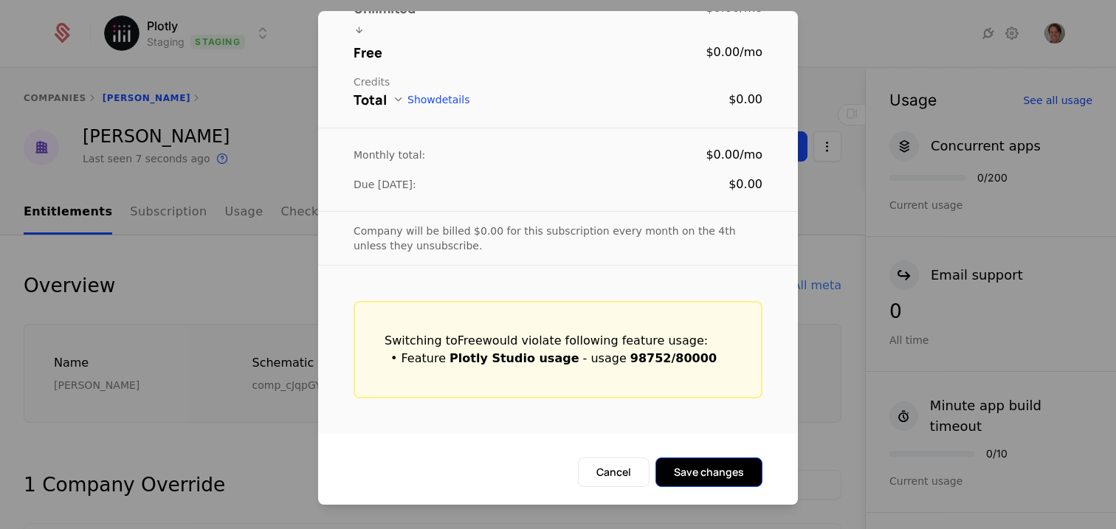
click at [718, 473] on button "Save changes" at bounding box center [709, 473] width 107 height 30
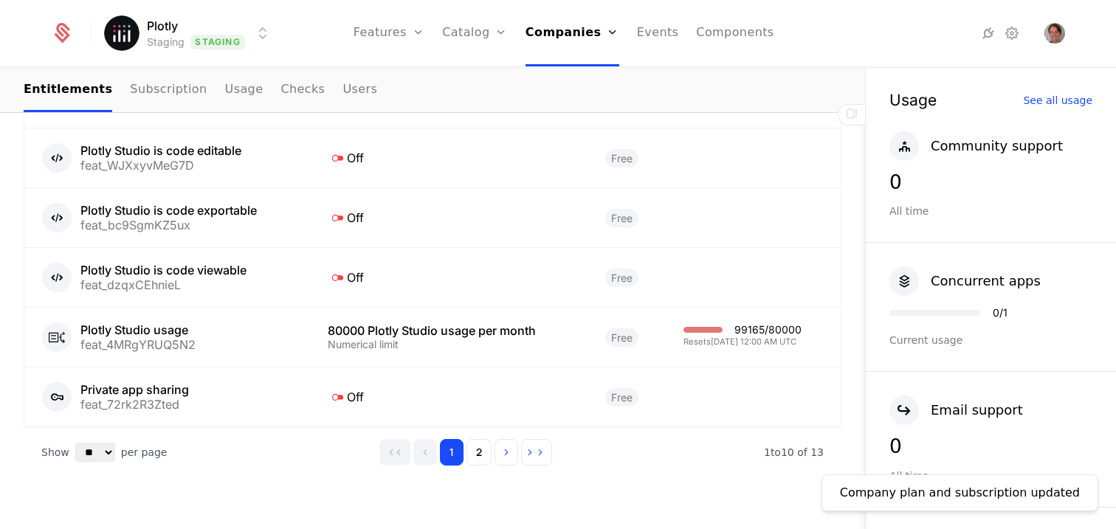
scroll to position [1178, 0]
